Goal: Information Seeking & Learning: Learn about a topic

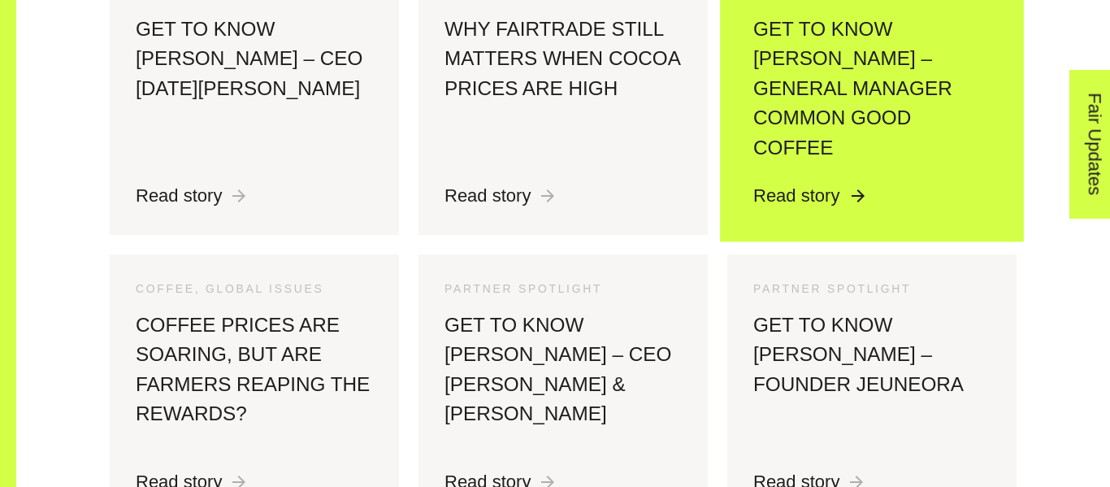
scroll to position [1145, 0]
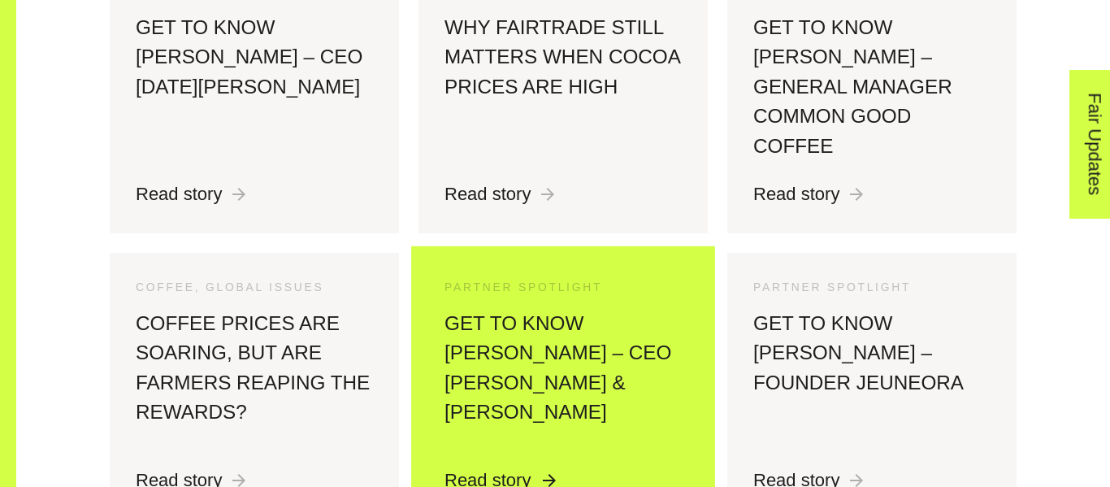
click at [642, 323] on h3 "Get to know [PERSON_NAME] – CEO [PERSON_NAME] & [PERSON_NAME]" at bounding box center [562, 378] width 237 height 138
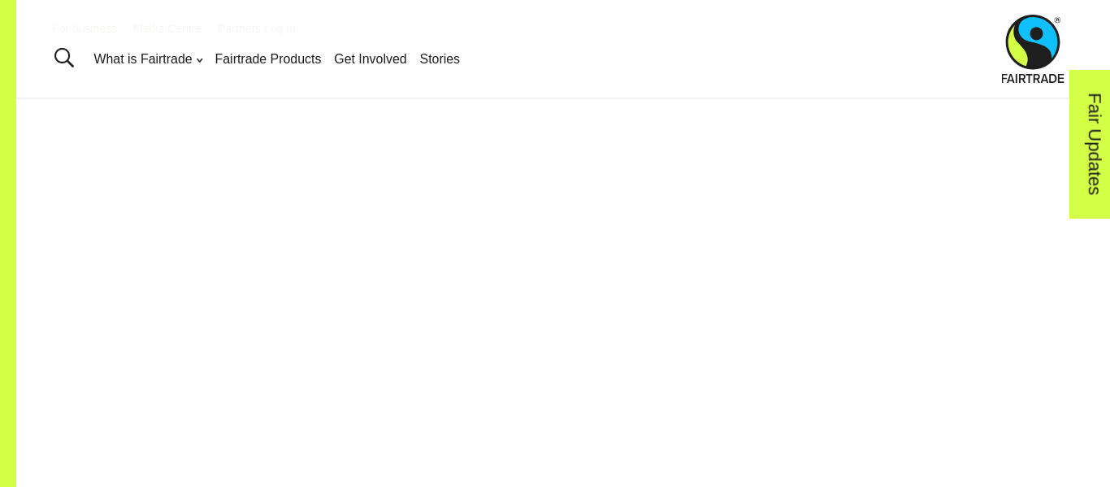
click at [271, 182] on div at bounding box center [563, 352] width 907 height 379
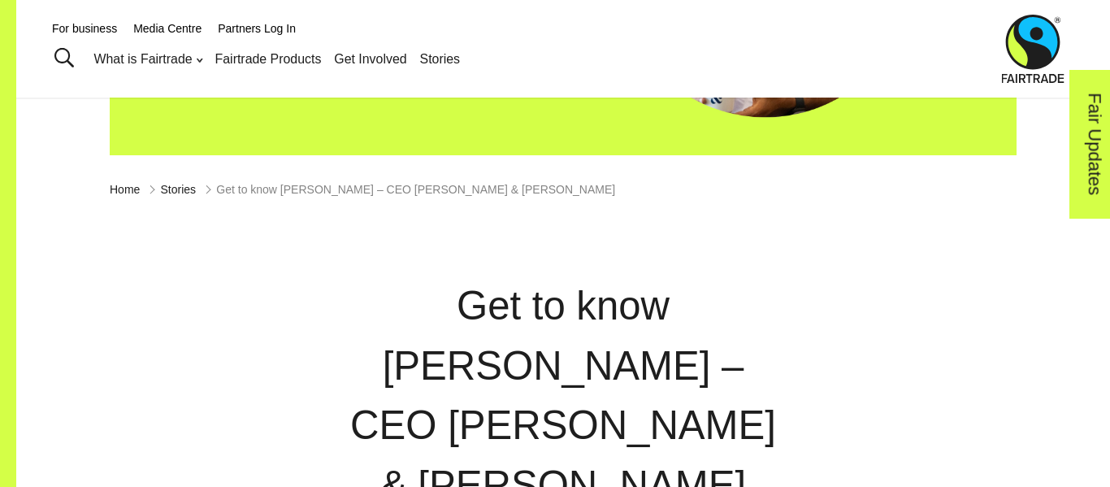
scroll to position [66, 0]
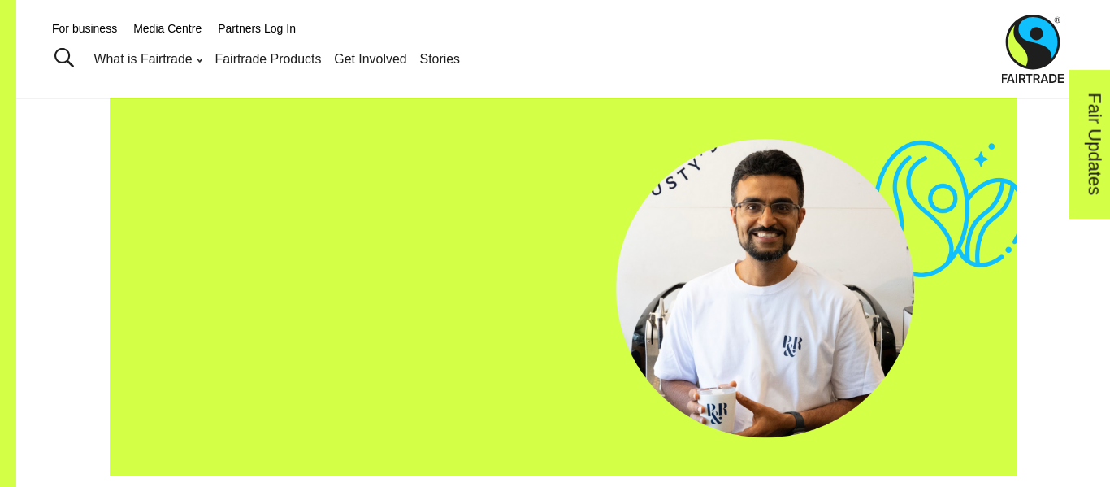
click at [707, 240] on div at bounding box center [563, 286] width 907 height 378
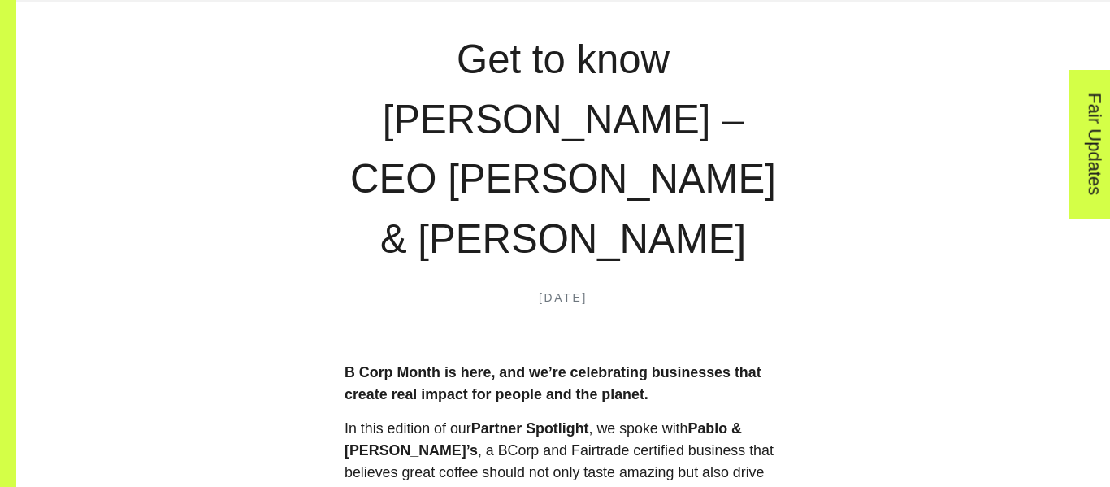
scroll to position [638, 0]
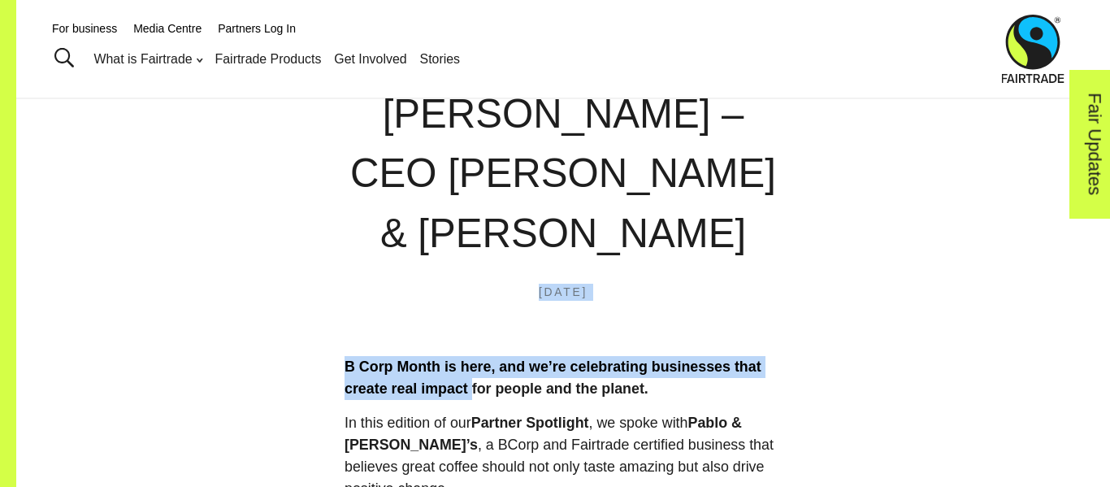
drag, startPoint x: 333, startPoint y: 292, endPoint x: 534, endPoint y: 334, distance: 205.8
click at [534, 358] on strong "B Corp Month is here, and we’re celebrating businesses that create real impact …" at bounding box center [552, 377] width 417 height 38
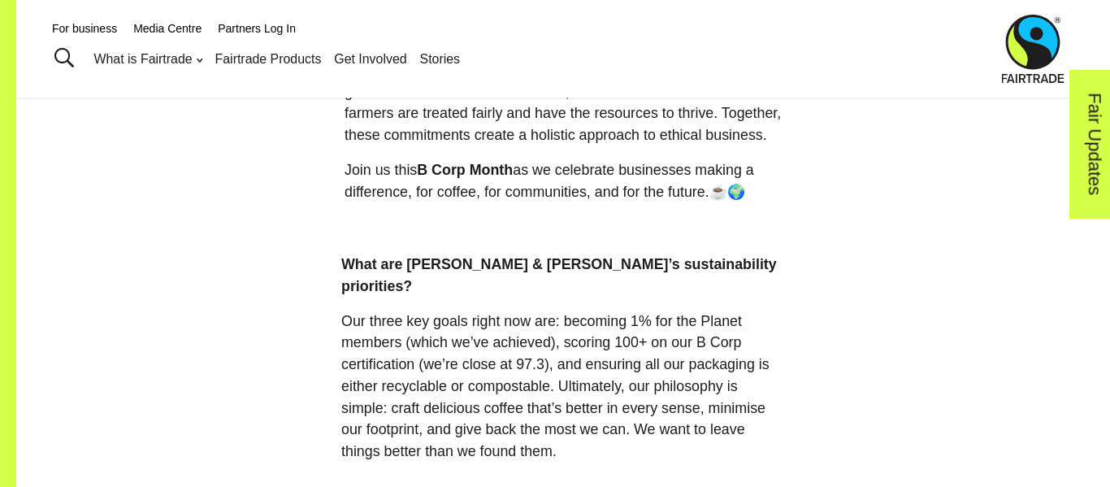
scroll to position [1167, 0]
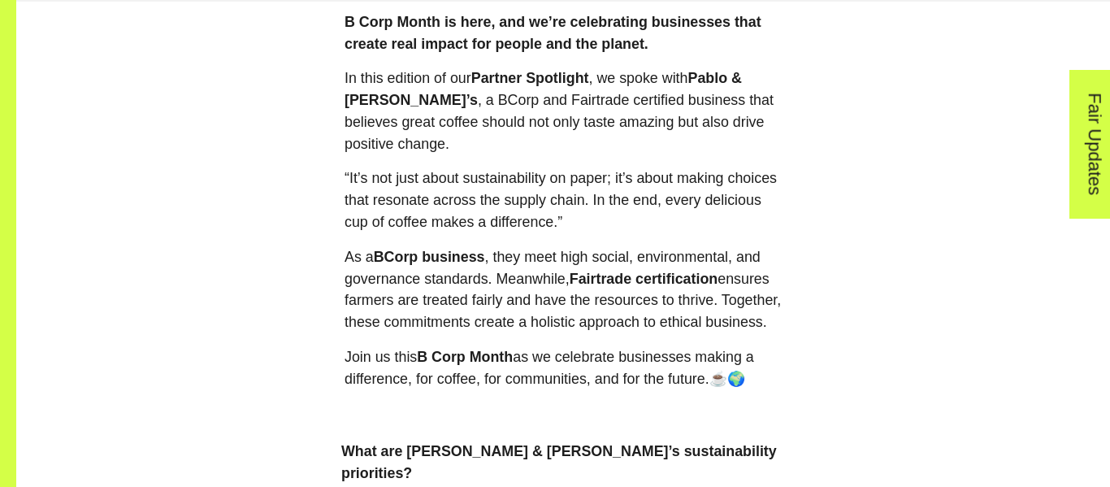
scroll to position [999, 0]
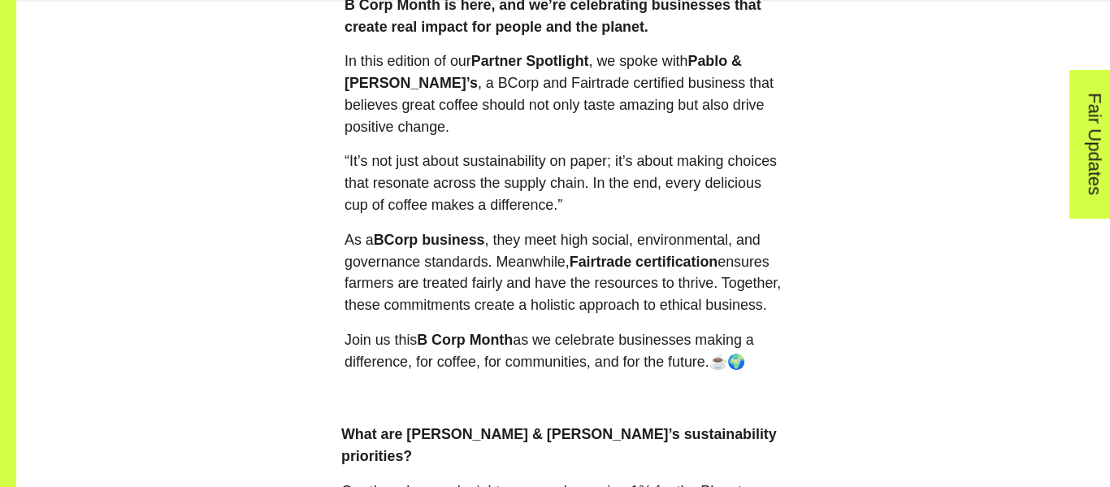
click at [492, 270] on p "As a BCorp business , they meet high social, environmental, and governance stan…" at bounding box center [562, 272] width 437 height 87
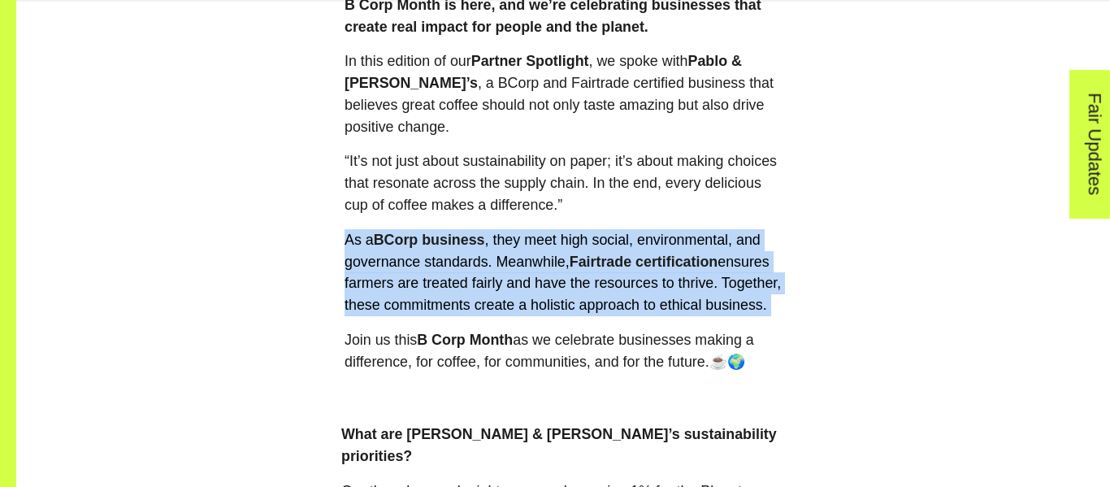
click at [492, 270] on p "As a BCorp business , they meet high social, environmental, and governance stan…" at bounding box center [562, 272] width 437 height 87
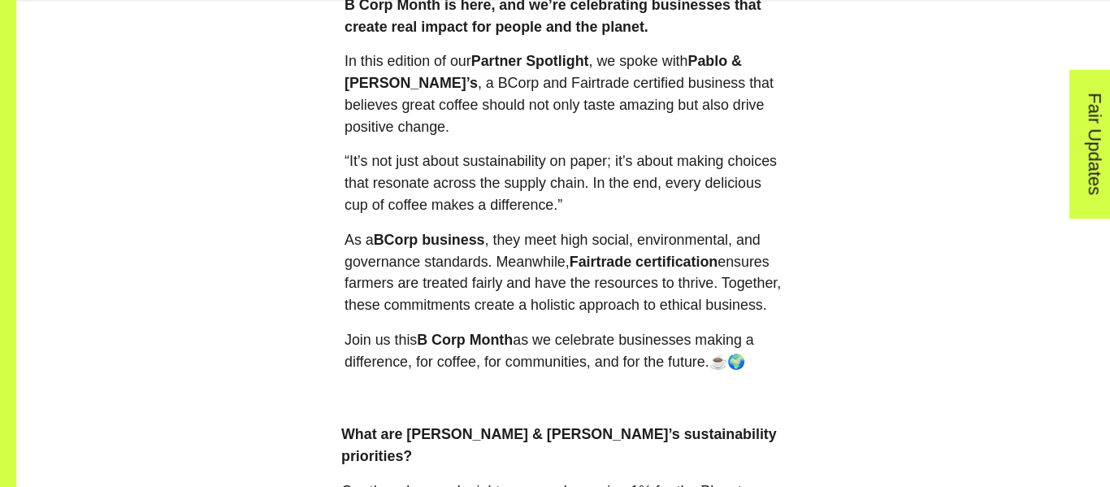
click at [492, 270] on p "As a BCorp business , they meet high social, environmental, and governance stan…" at bounding box center [562, 272] width 437 height 87
drag, startPoint x: 487, startPoint y: 390, endPoint x: 517, endPoint y: 389, distance: 30.9
click at [517, 373] on p "Join us this B Corp Month as we celebrate businesses making a difference, for c…" at bounding box center [562, 351] width 437 height 44
copy span "🌍"
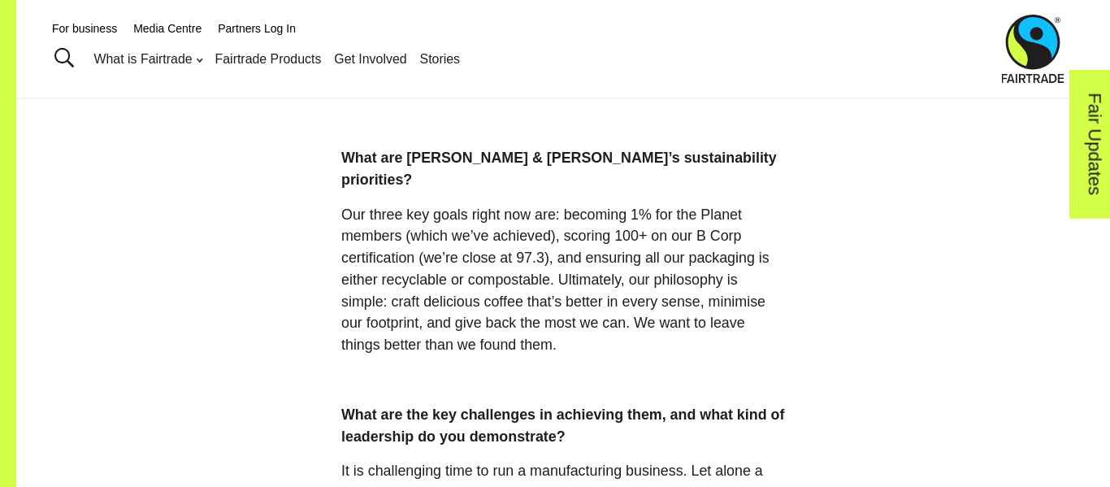
scroll to position [1273, 0]
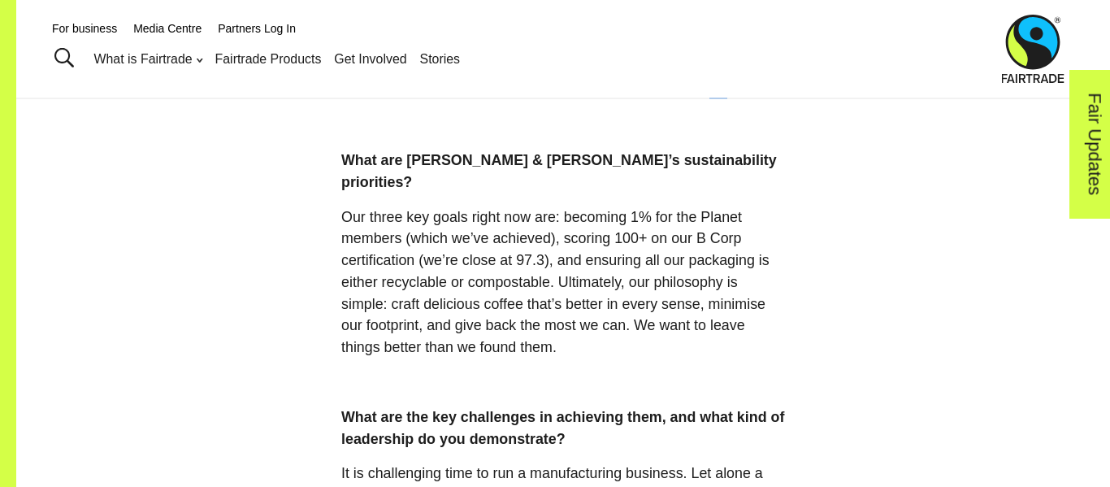
drag, startPoint x: 457, startPoint y: 108, endPoint x: 471, endPoint y: 110, distance: 13.9
click at [471, 99] on p "Join us this B Corp Month as we celebrate businesses making a difference, for c…" at bounding box center [562, 77] width 437 height 44
click at [709, 96] on span "☕🌍" at bounding box center [727, 88] width 36 height 16
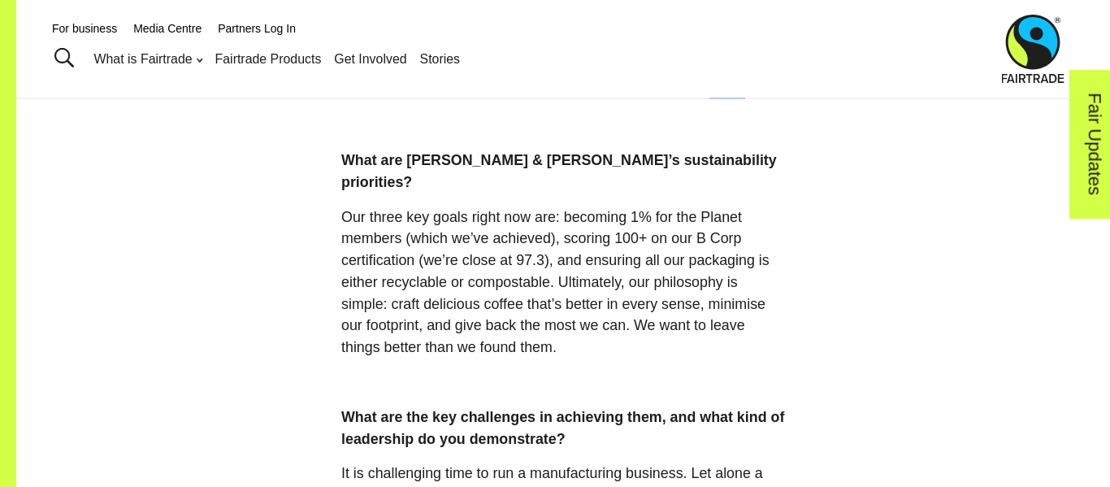
click at [709, 96] on span "☕🌍" at bounding box center [727, 88] width 36 height 16
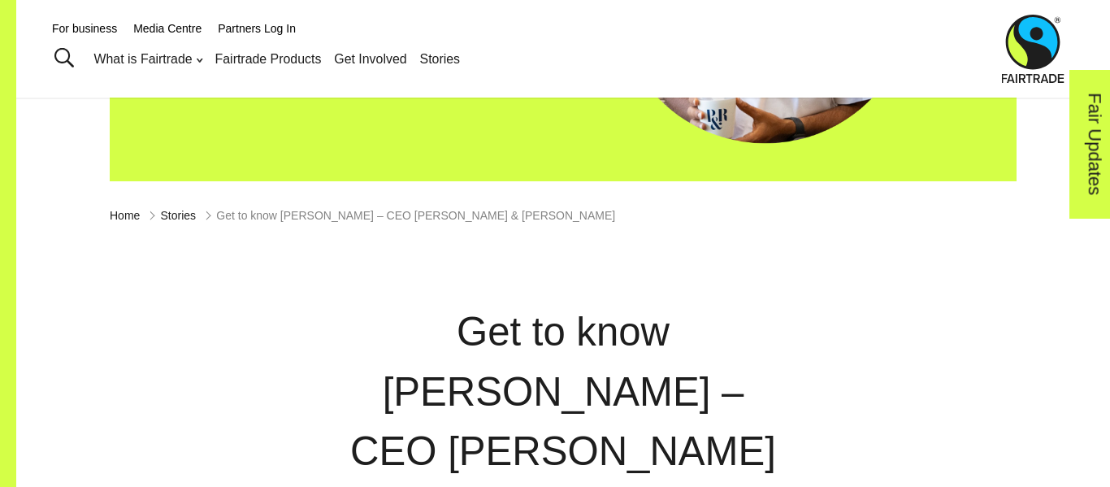
scroll to position [0, 0]
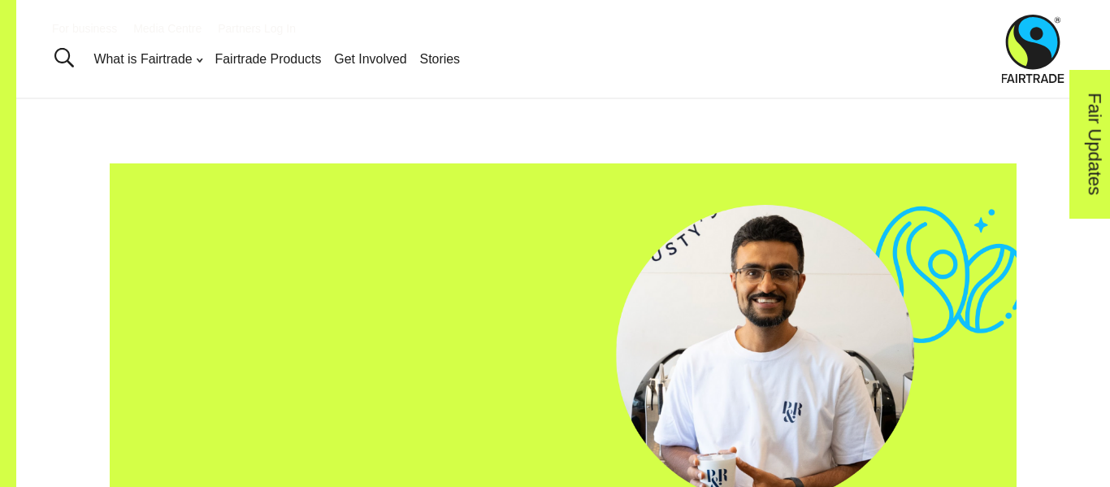
click at [875, 110] on div "Stories" at bounding box center [563, 325] width 926 height 432
click at [873, 139] on div "Stories" at bounding box center [563, 325] width 926 height 432
